Goal: Task Accomplishment & Management: Use online tool/utility

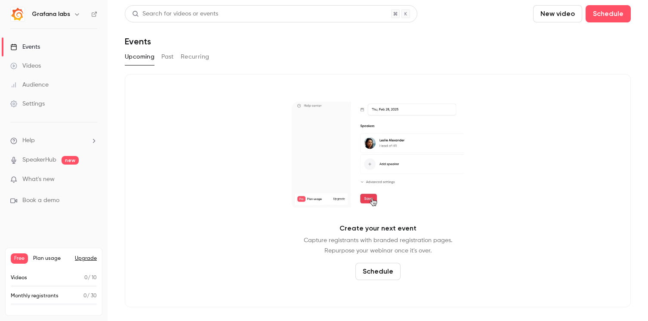
click at [45, 63] on link "Videos" at bounding box center [54, 65] width 108 height 19
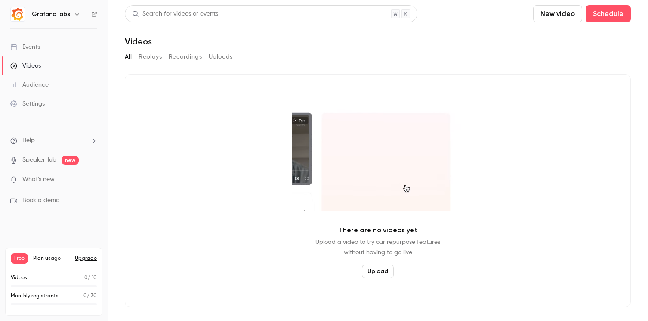
click at [173, 58] on button "Recordings" at bounding box center [185, 57] width 33 height 14
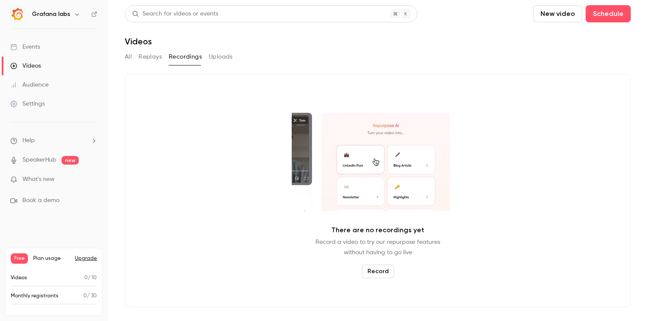
click at [155, 61] on button "Replays" at bounding box center [150, 57] width 23 height 14
click at [170, 59] on button "Recordings" at bounding box center [185, 57] width 33 height 14
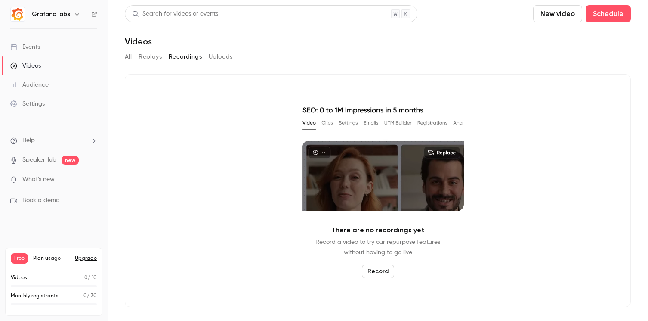
click at [130, 59] on button "All" at bounding box center [128, 57] width 7 height 14
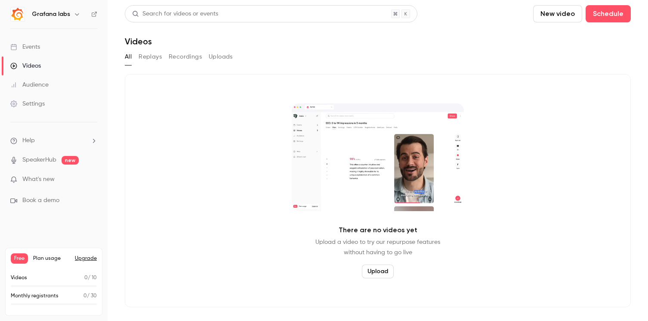
click at [75, 19] on button "button" at bounding box center [77, 14] width 10 height 10
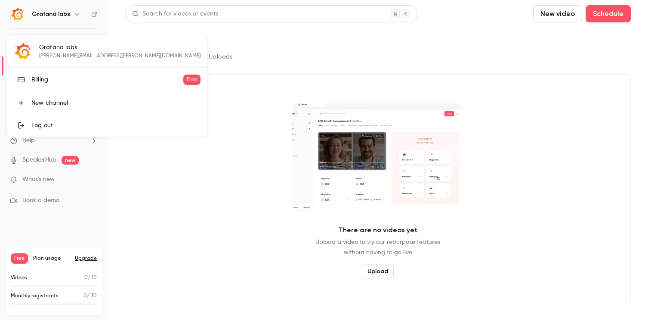
click at [186, 167] on div at bounding box center [324, 160] width 648 height 321
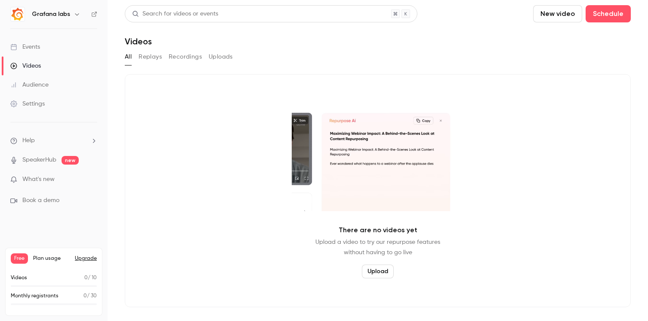
click at [42, 181] on span "What's new" at bounding box center [38, 179] width 32 height 9
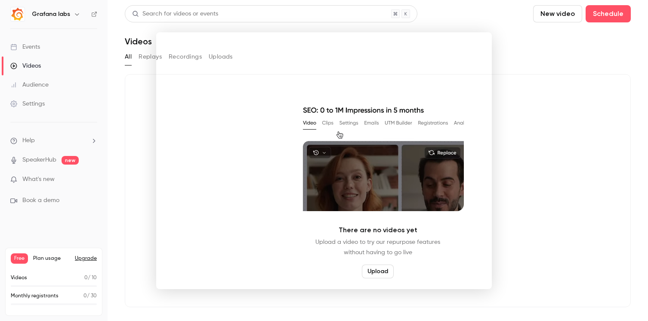
click at [520, 35] on div at bounding box center [324, 160] width 648 height 321
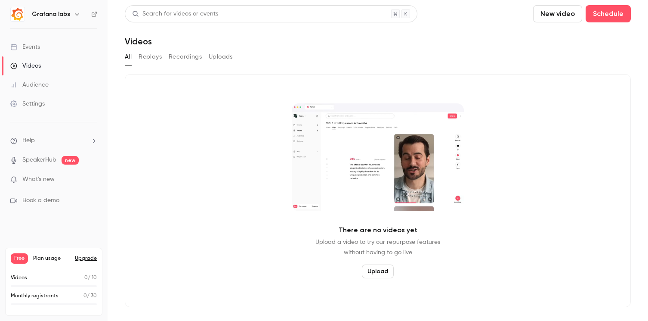
click at [387, 271] on button "Upload" at bounding box center [378, 271] width 32 height 14
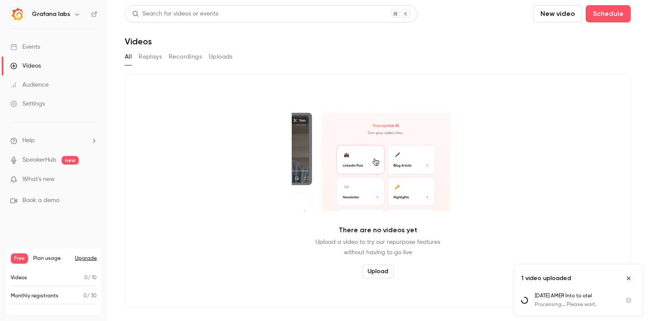
click at [225, 55] on button "Uploads" at bounding box center [221, 57] width 24 height 14
click at [627, 277] on icon "Close uploads list" at bounding box center [629, 278] width 7 height 6
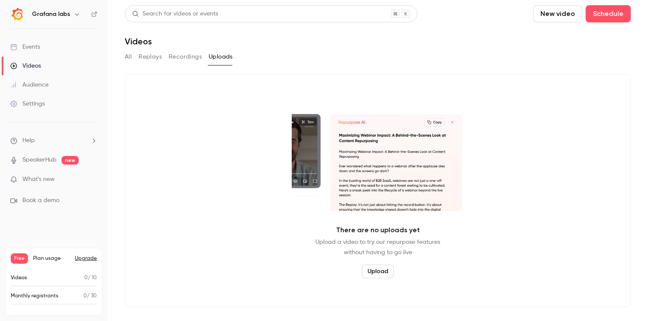
click at [374, 266] on button "Upload" at bounding box center [378, 271] width 32 height 14
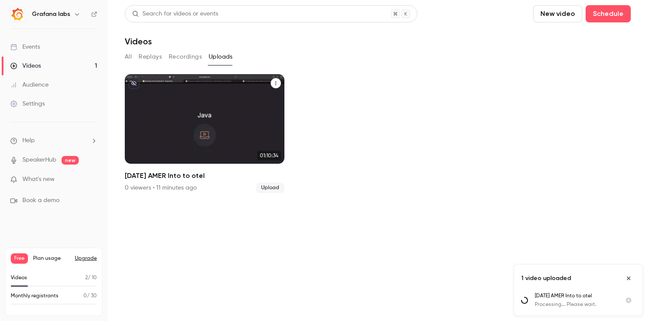
click at [204, 175] on h2 "[DATE] AMER Into to otel" at bounding box center [205, 175] width 160 height 10
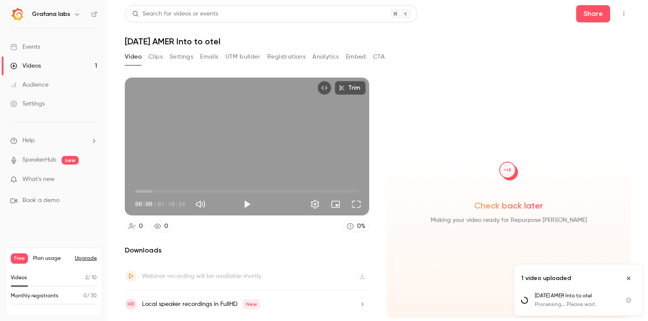
click at [158, 61] on button "Clips" at bounding box center [156, 57] width 14 height 14
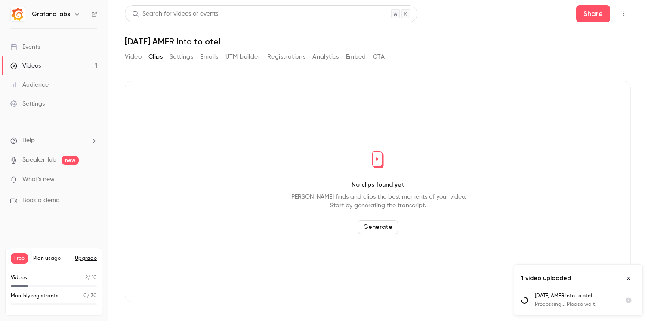
click at [374, 221] on button "Generate" at bounding box center [378, 227] width 40 height 14
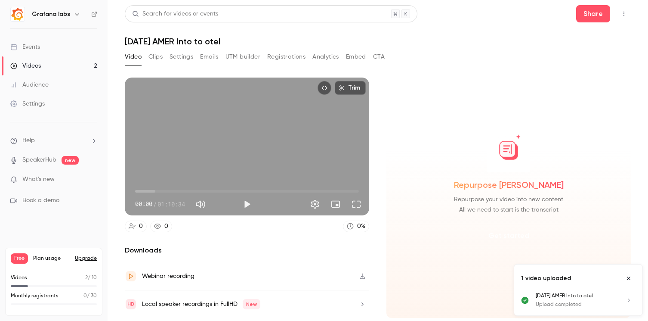
click at [513, 237] on button "Get started" at bounding box center [509, 235] width 56 height 21
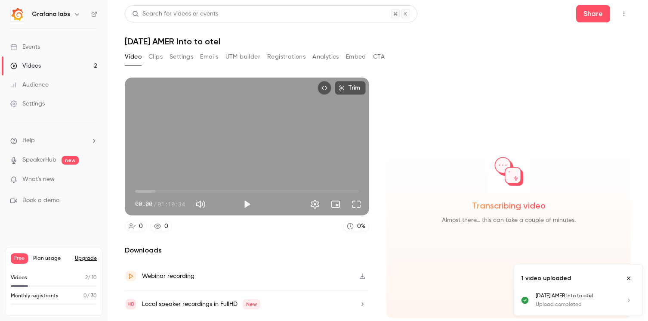
click at [631, 280] on icon "Close uploads list" at bounding box center [629, 278] width 7 height 6
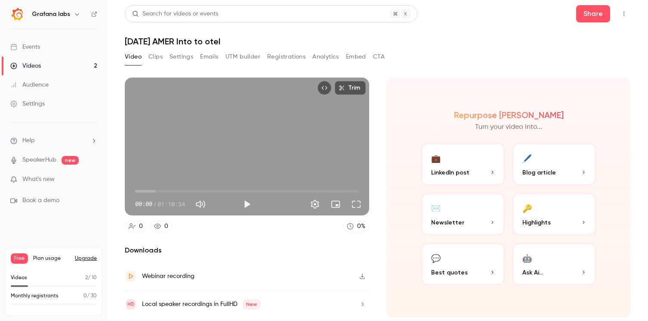
click at [545, 269] on p "Ask Ai..." at bounding box center [555, 272] width 64 height 9
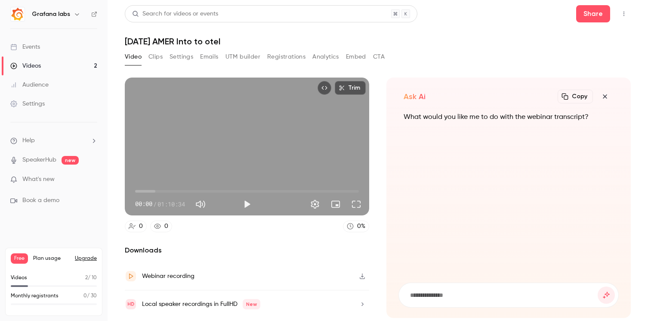
click at [155, 56] on button "Clips" at bounding box center [156, 57] width 14 height 14
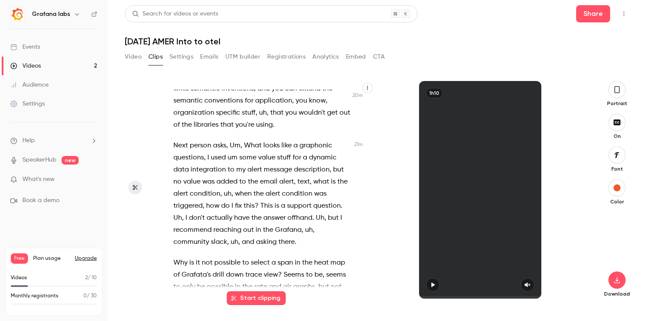
scroll to position [4647, 0]
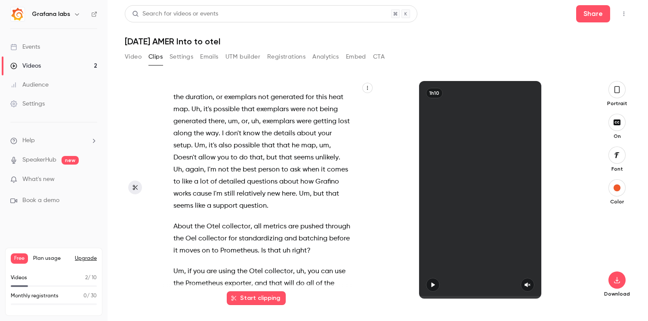
click at [254, 300] on button "Start clipping" at bounding box center [256, 298] width 59 height 14
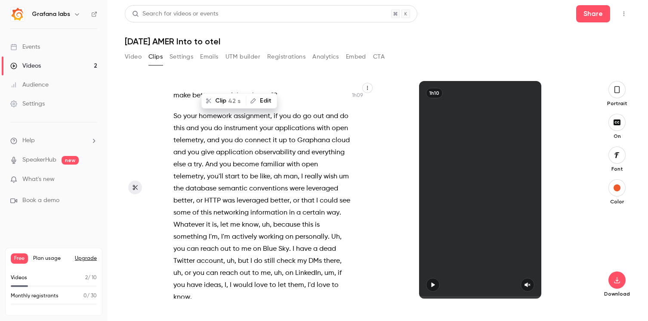
scroll to position [15428, 0]
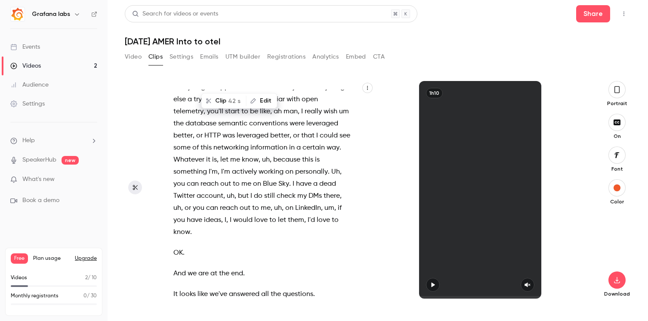
click at [384, 55] on button "CTA" at bounding box center [379, 57] width 12 height 14
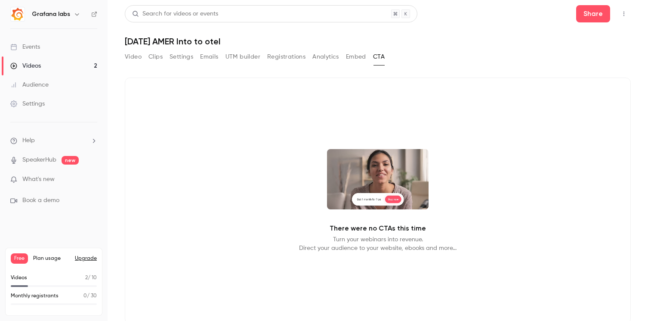
click at [360, 63] on button "Embed" at bounding box center [356, 57] width 20 height 14
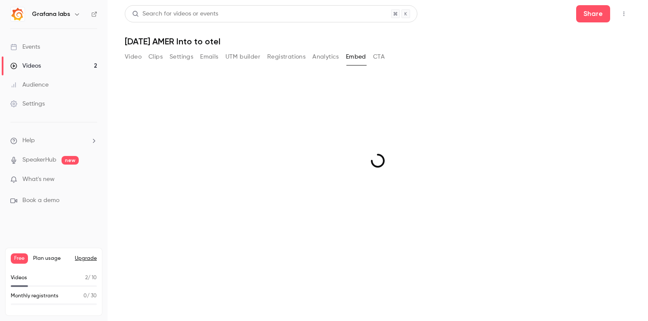
click at [325, 59] on button "Analytics" at bounding box center [326, 57] width 27 height 14
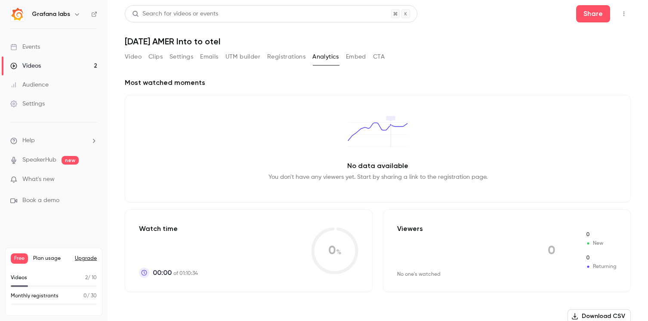
click at [298, 58] on button "Registrations" at bounding box center [286, 57] width 38 height 14
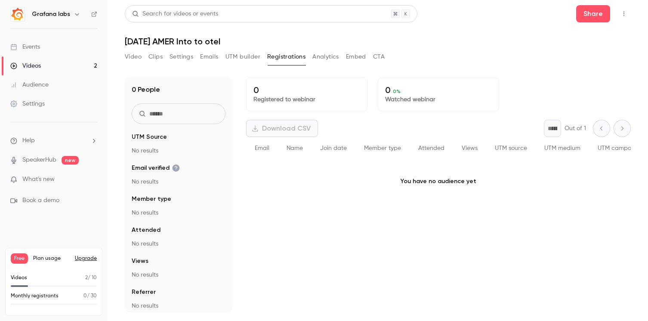
click at [213, 62] on button "Emails" at bounding box center [209, 57] width 18 height 14
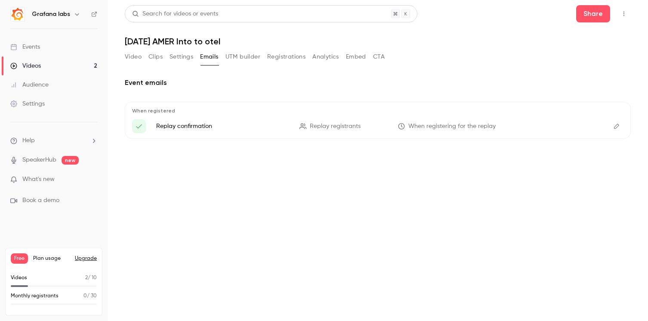
click at [186, 60] on button "Settings" at bounding box center [182, 57] width 24 height 14
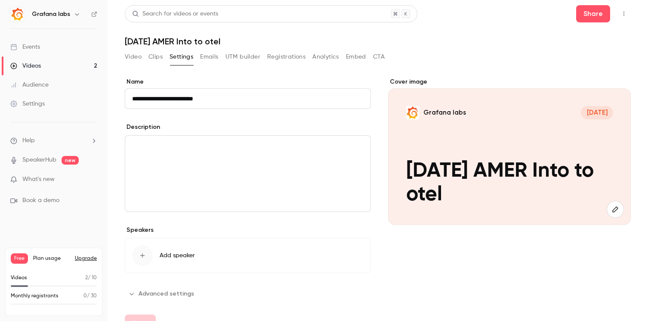
click at [136, 60] on button "Video" at bounding box center [133, 57] width 17 height 14
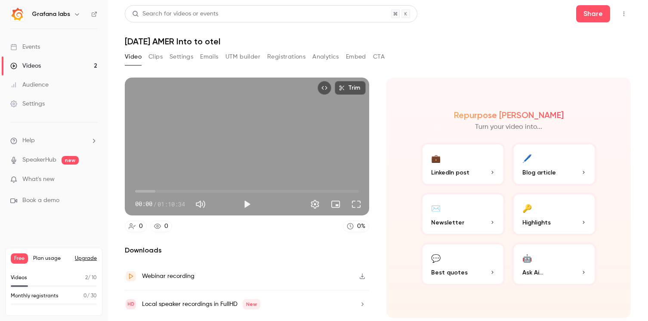
click at [557, 259] on button "🤖 Ask Ai..." at bounding box center [554, 263] width 84 height 43
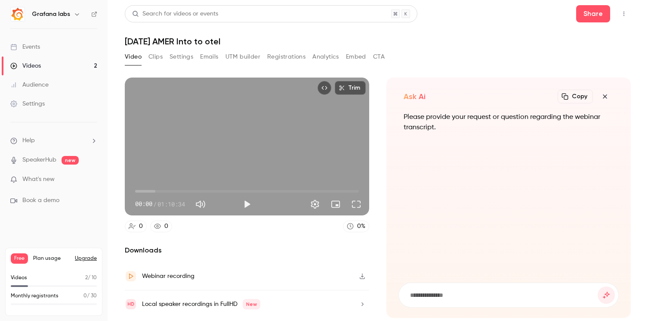
click at [441, 296] on input at bounding box center [503, 294] width 189 height 9
type input "**********"
click at [598, 286] on button "submit" at bounding box center [606, 294] width 17 height 17
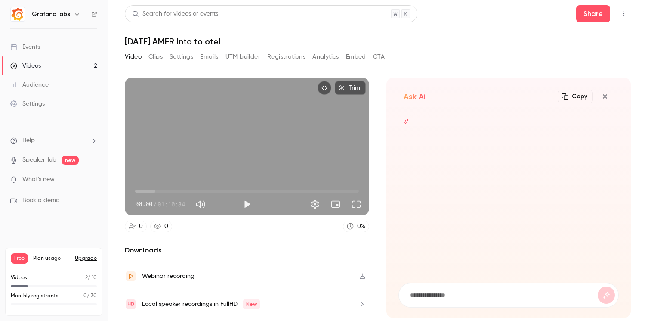
scroll to position [0, 0]
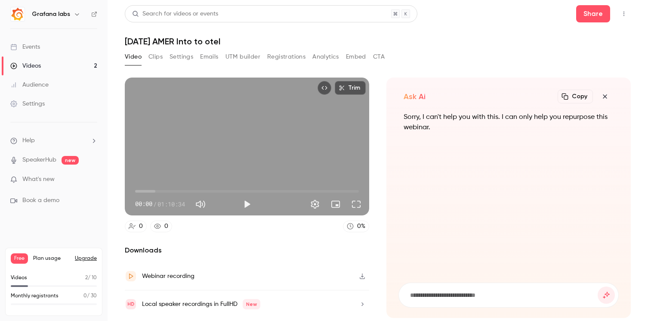
click at [154, 60] on button "Clips" at bounding box center [156, 57] width 14 height 14
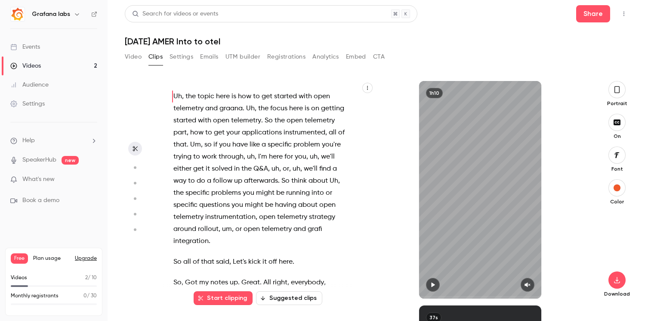
click at [300, 301] on button "Suggested clips" at bounding box center [289, 298] width 66 height 14
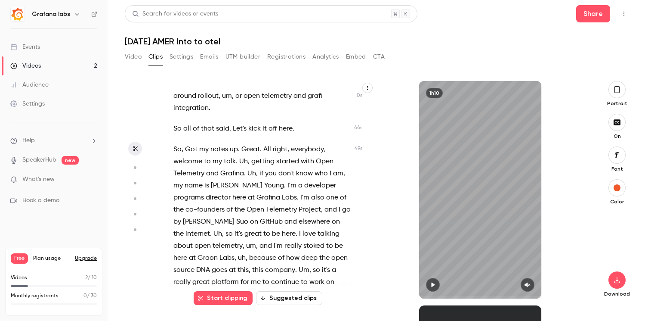
scroll to position [115, 0]
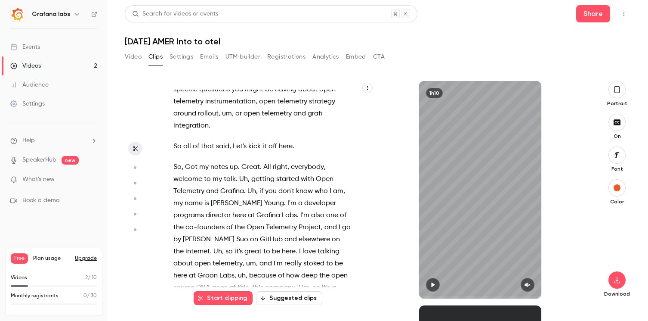
click at [290, 301] on button "Suggested clips" at bounding box center [289, 298] width 66 height 14
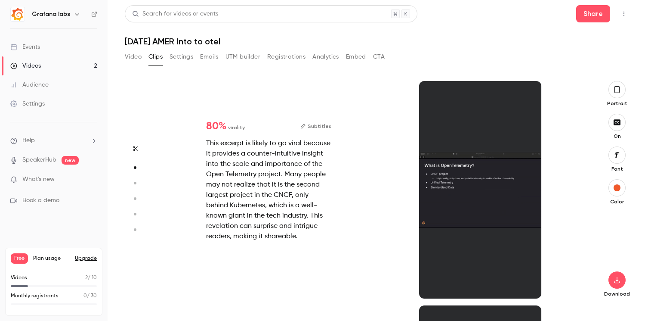
scroll to position [224, 0]
click at [459, 186] on div at bounding box center [480, 189] width 122 height 217
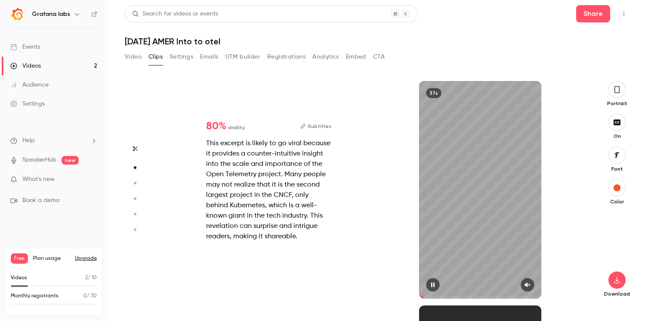
click at [474, 248] on div "37s" at bounding box center [480, 189] width 122 height 217
click at [434, 284] on icon "button" at bounding box center [432, 284] width 3 height 5
click at [524, 284] on button "button" at bounding box center [528, 285] width 14 height 14
type input "****"
